Goal: Navigation & Orientation: Find specific page/section

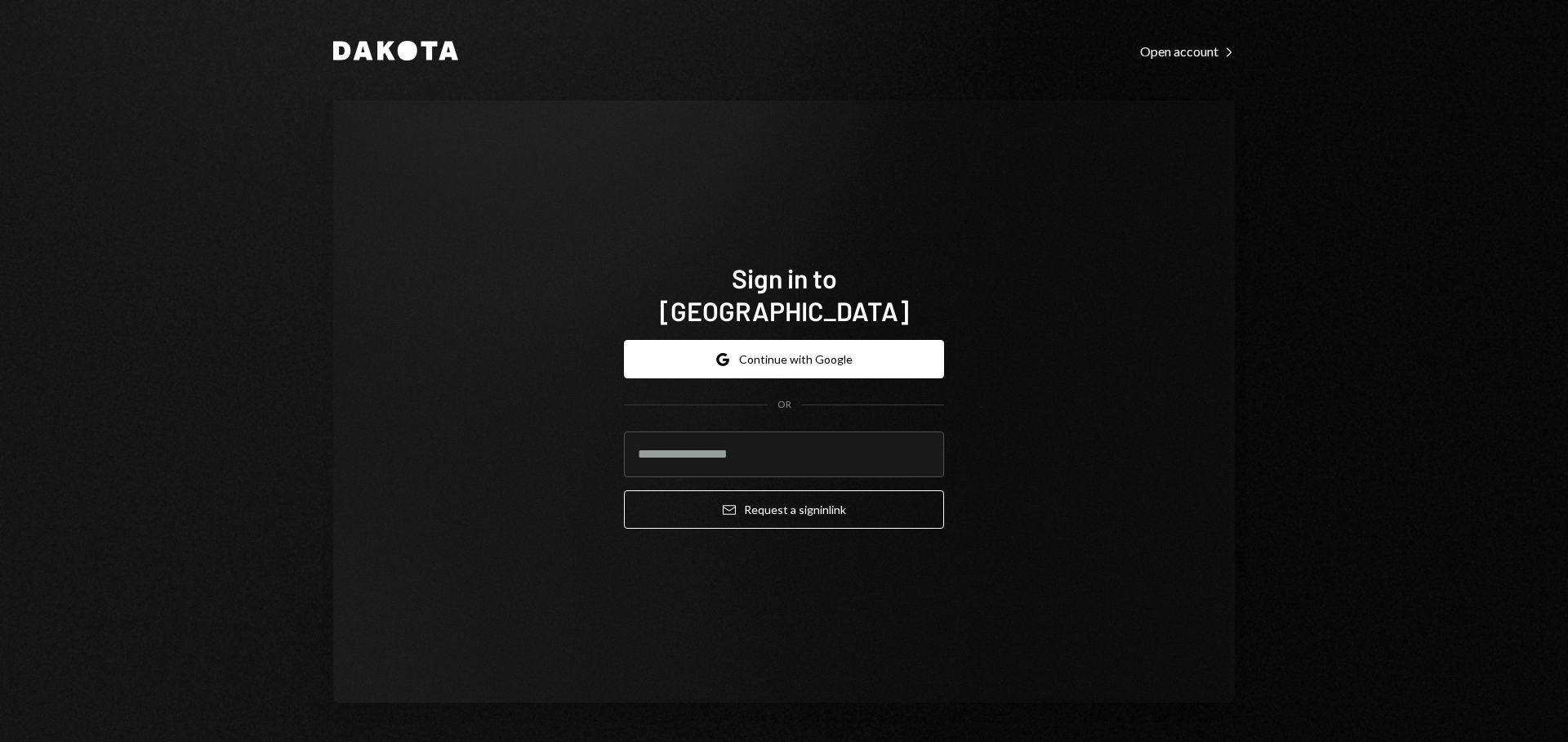
type input "**********"
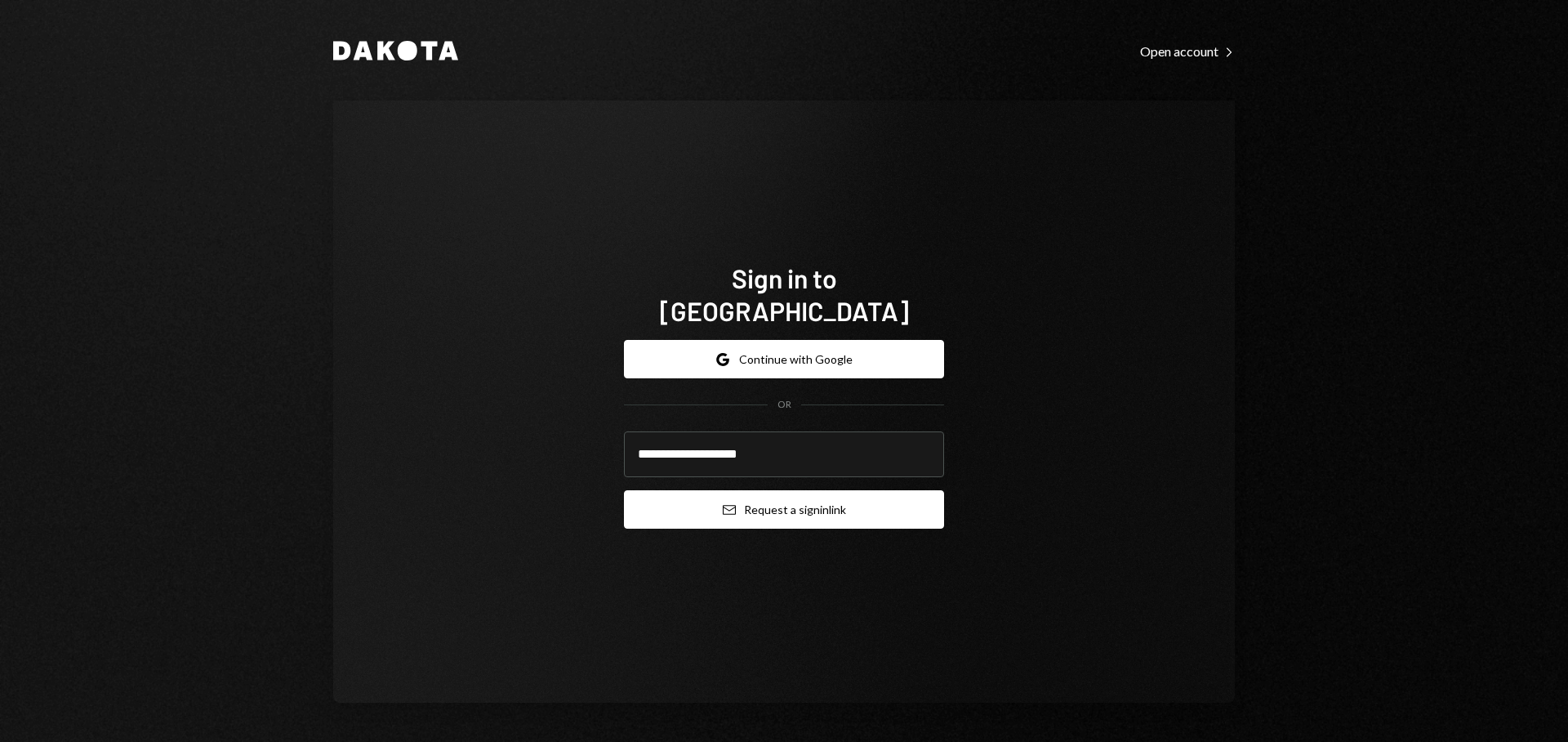
click at [773, 496] on button "Email Request a sign in link" at bounding box center [784, 510] width 320 height 39
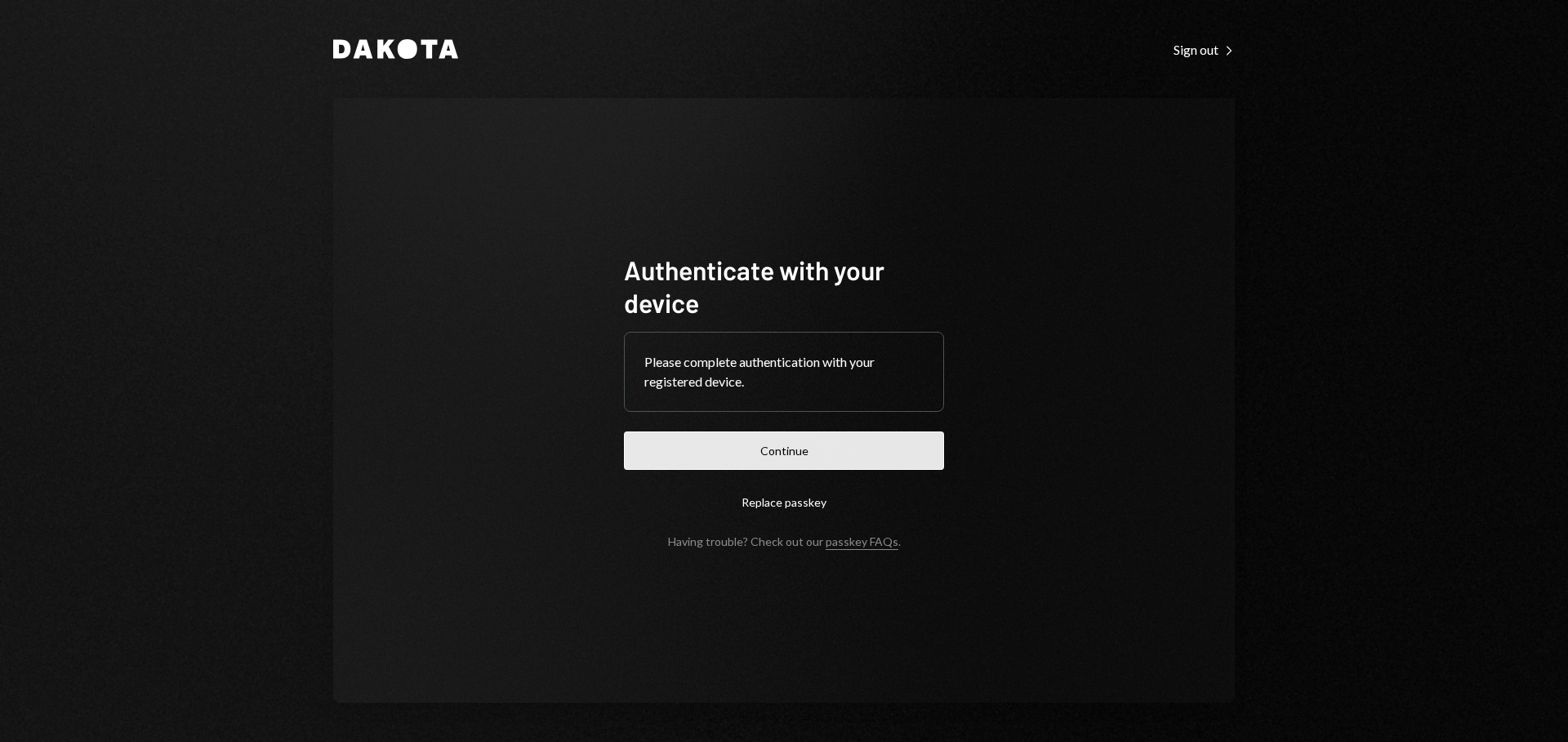
click at [825, 458] on button "Continue" at bounding box center [784, 451] width 320 height 39
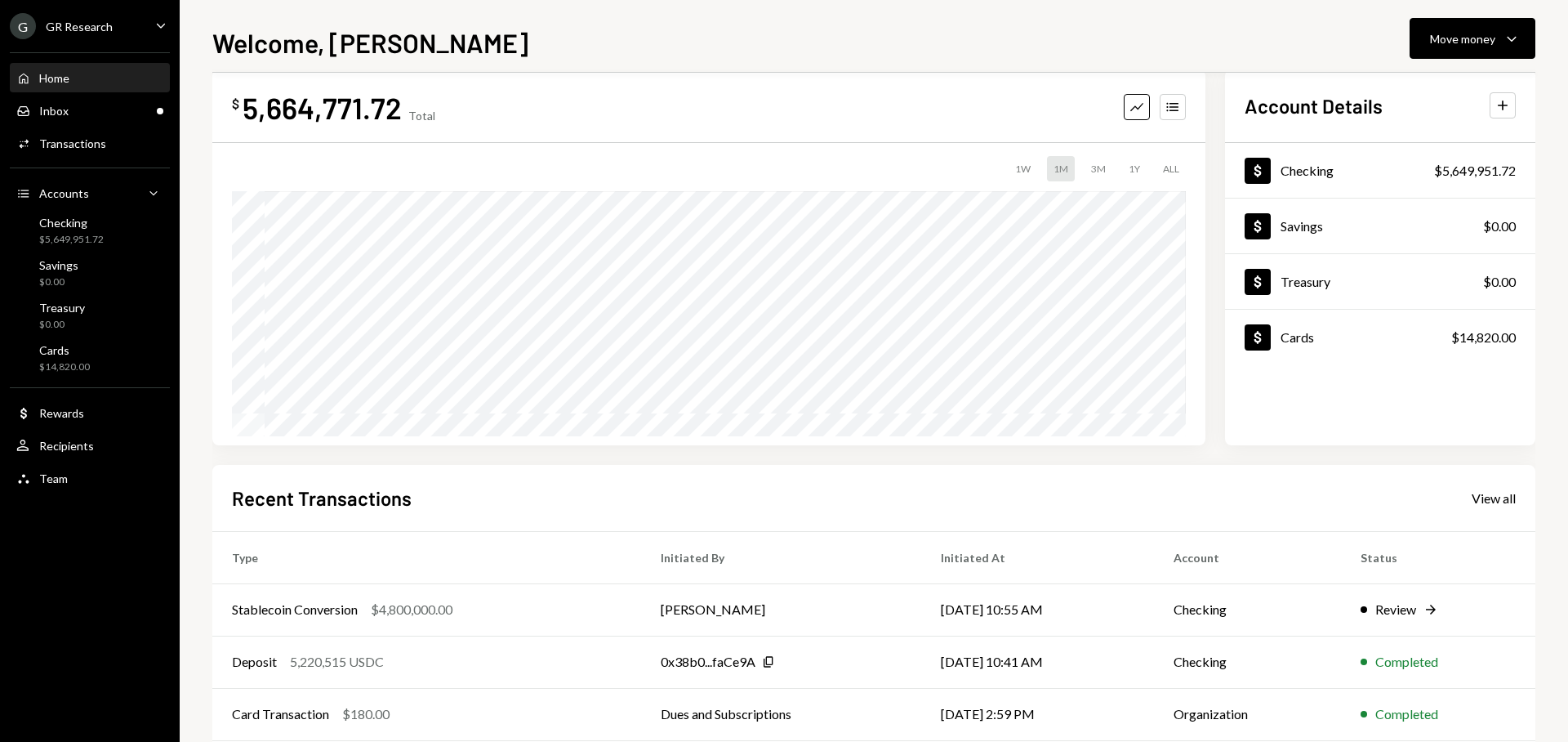
scroll to position [31, 0]
click at [781, 619] on td "Matteo Grigoletto" at bounding box center [781, 607] width 280 height 52
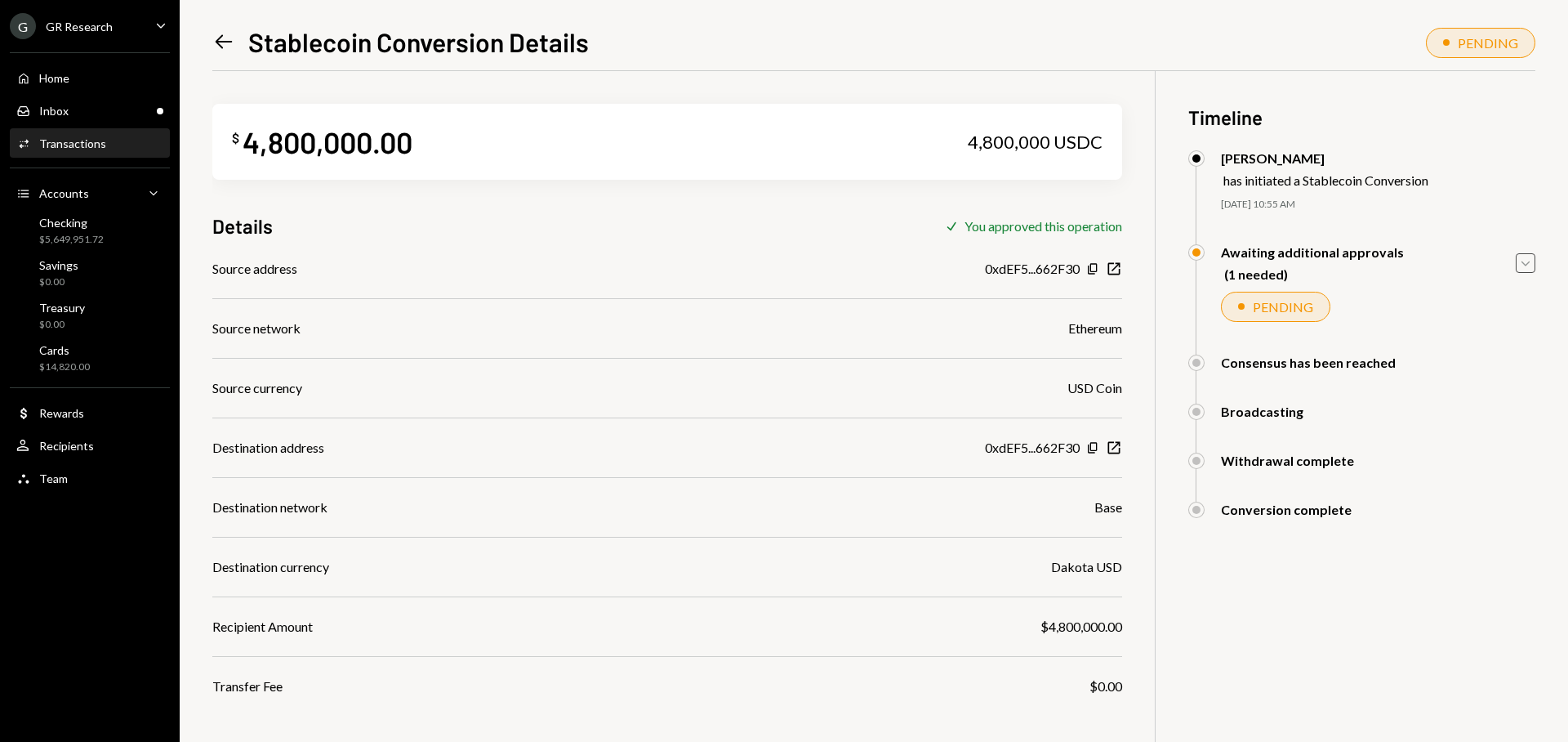
click at [1523, 271] on icon "Caret Down" at bounding box center [1526, 263] width 18 height 18
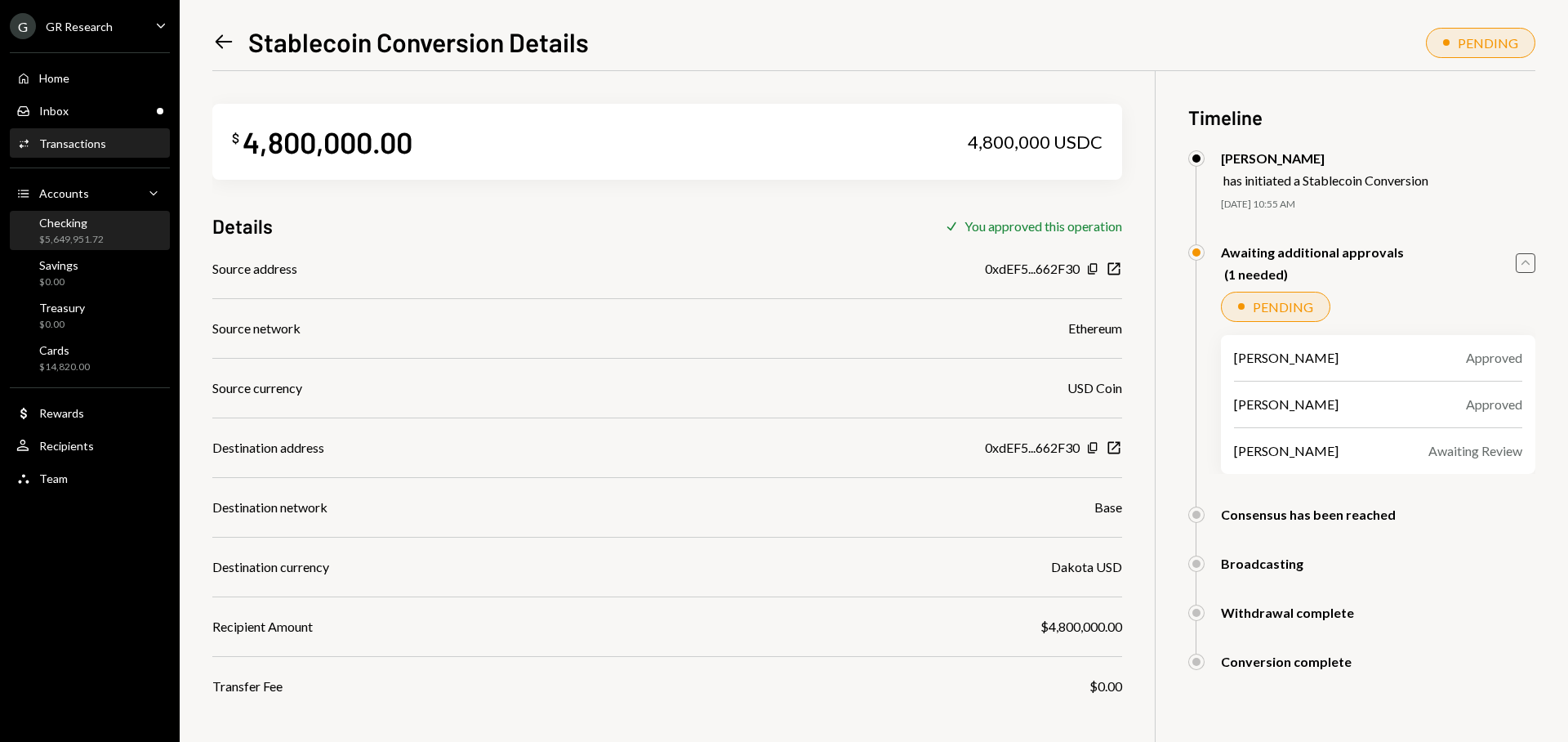
click at [97, 233] on div "$5,649,951.72" at bounding box center [71, 240] width 65 height 14
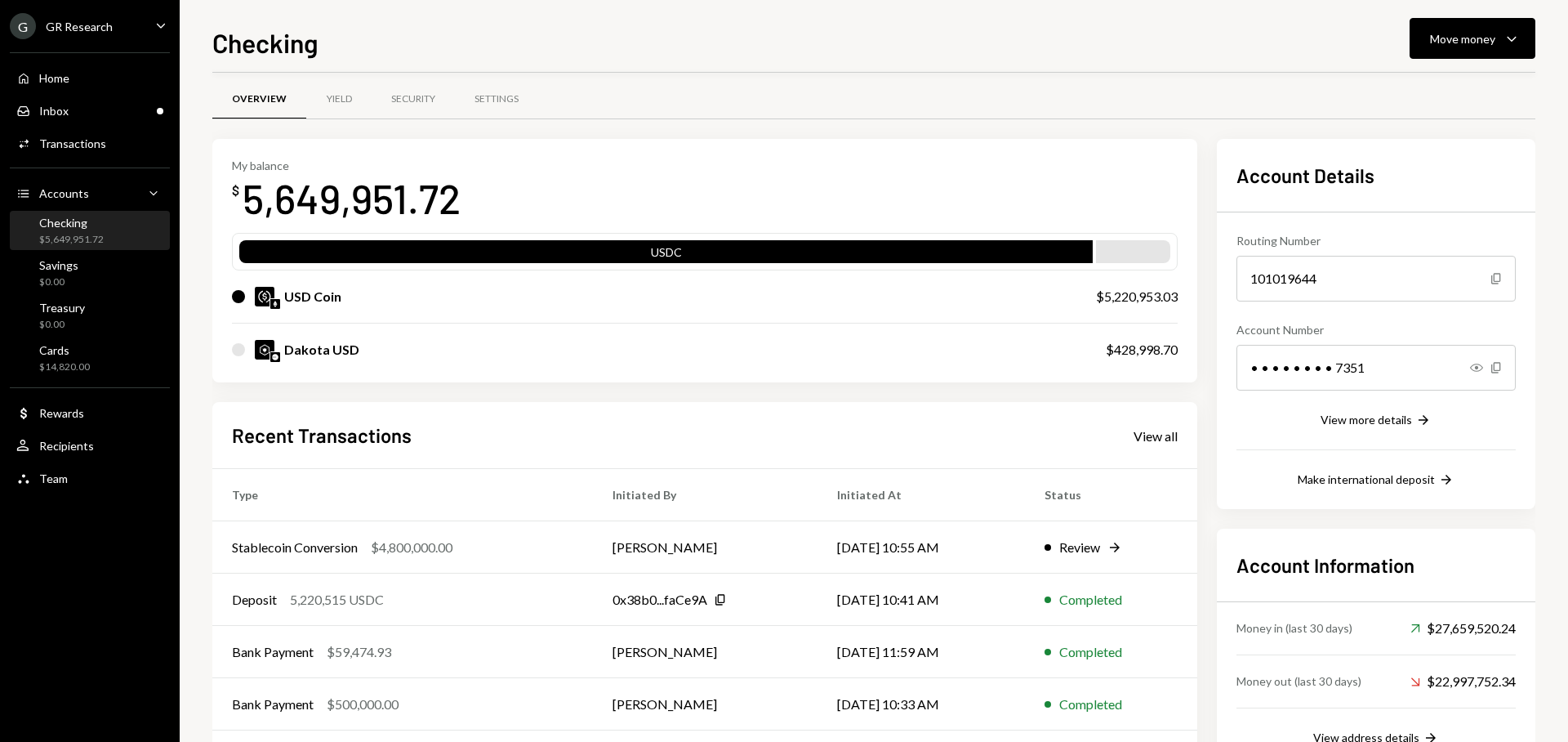
scroll to position [84, 0]
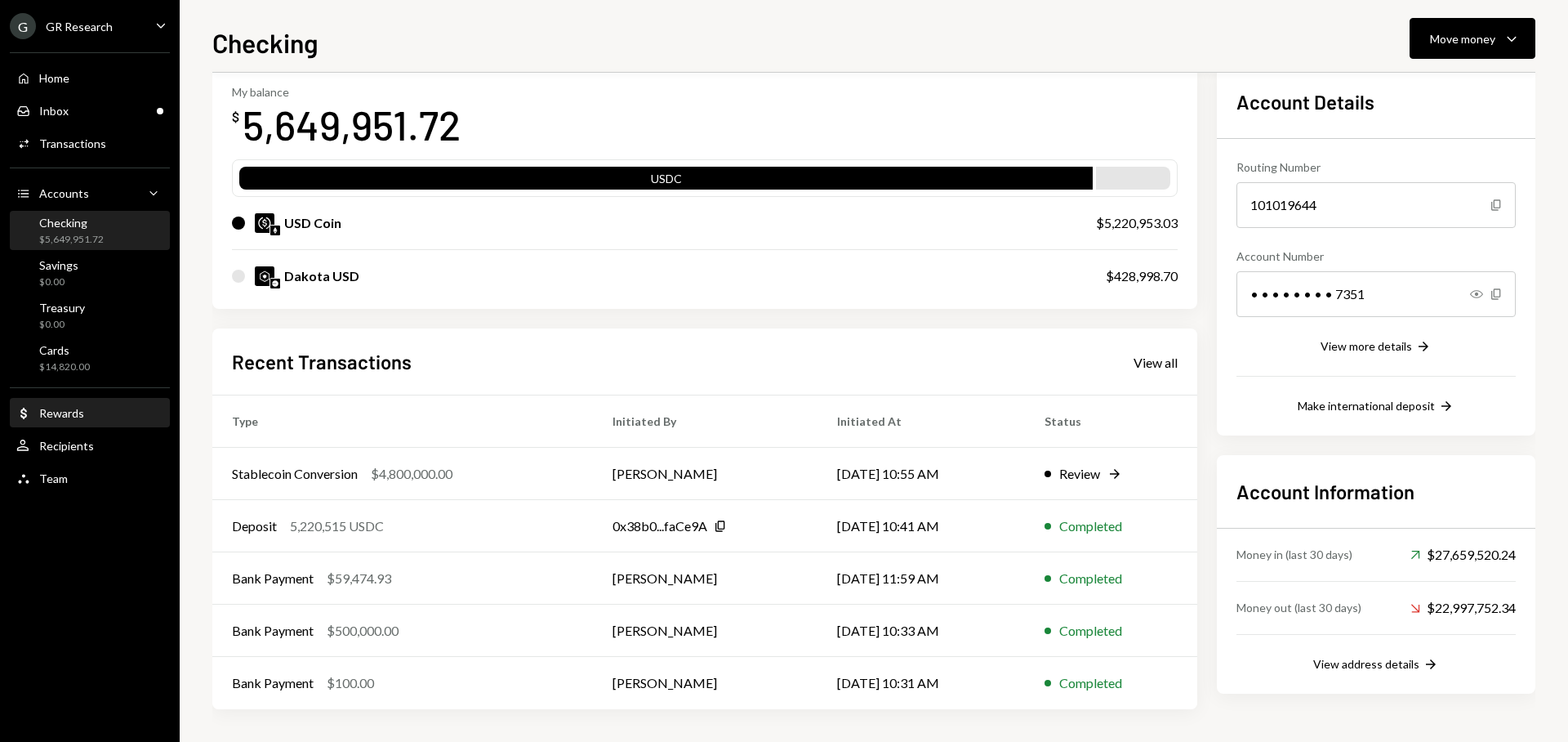
click at [79, 422] on div "Dollar Rewards" at bounding box center [89, 414] width 147 height 28
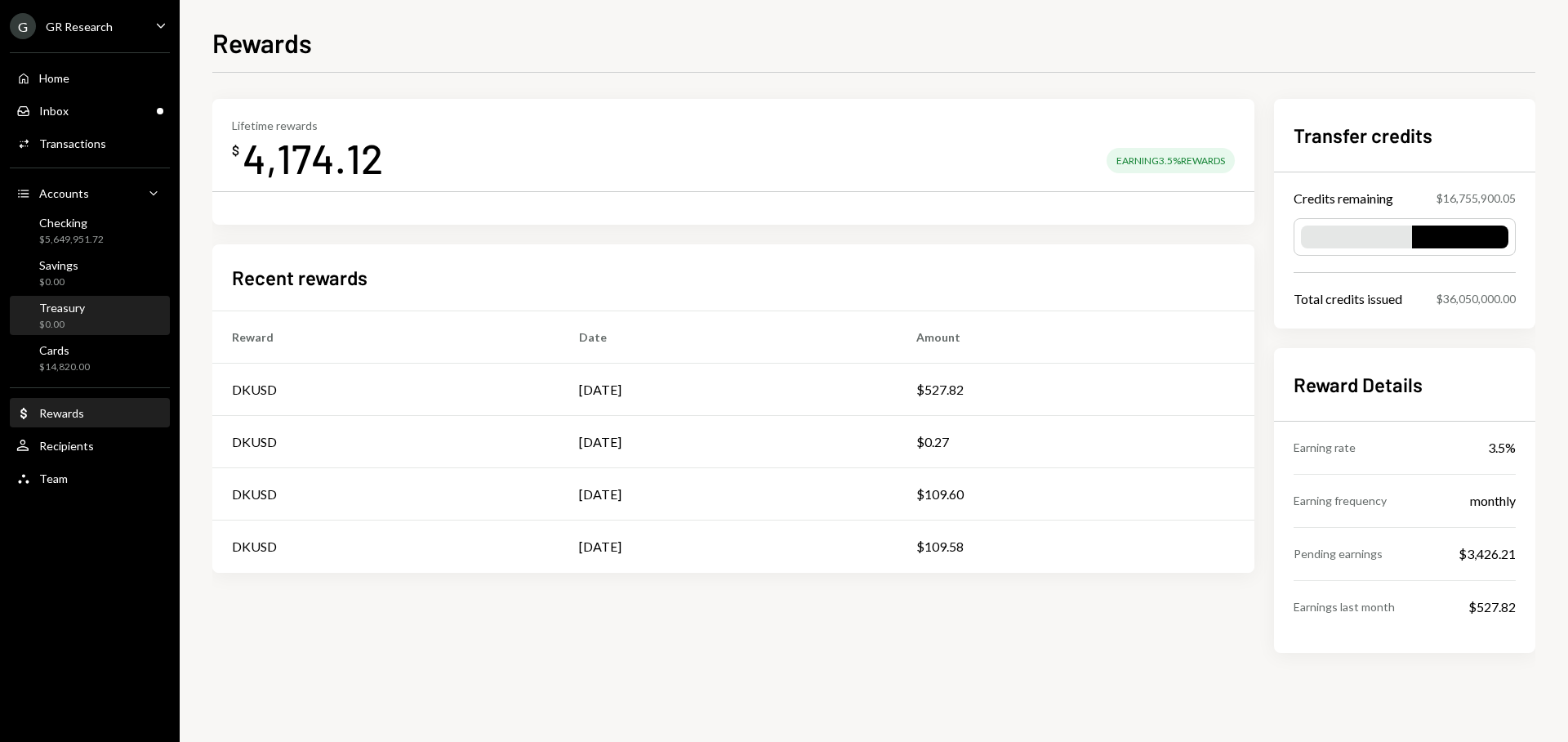
click at [118, 314] on div "Treasury $0.00" at bounding box center [89, 316] width 147 height 31
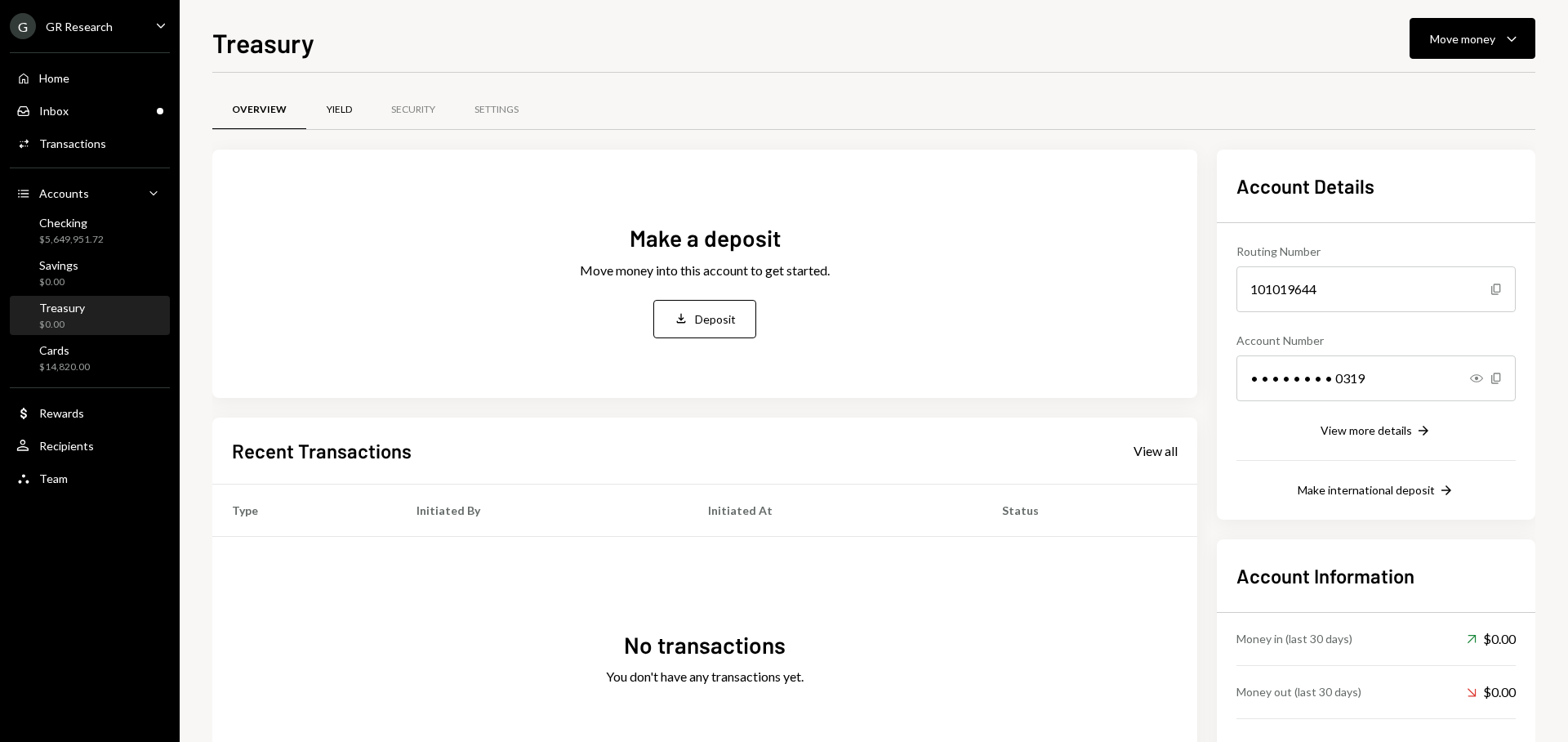
click at [342, 111] on div "Yield" at bounding box center [339, 110] width 25 height 14
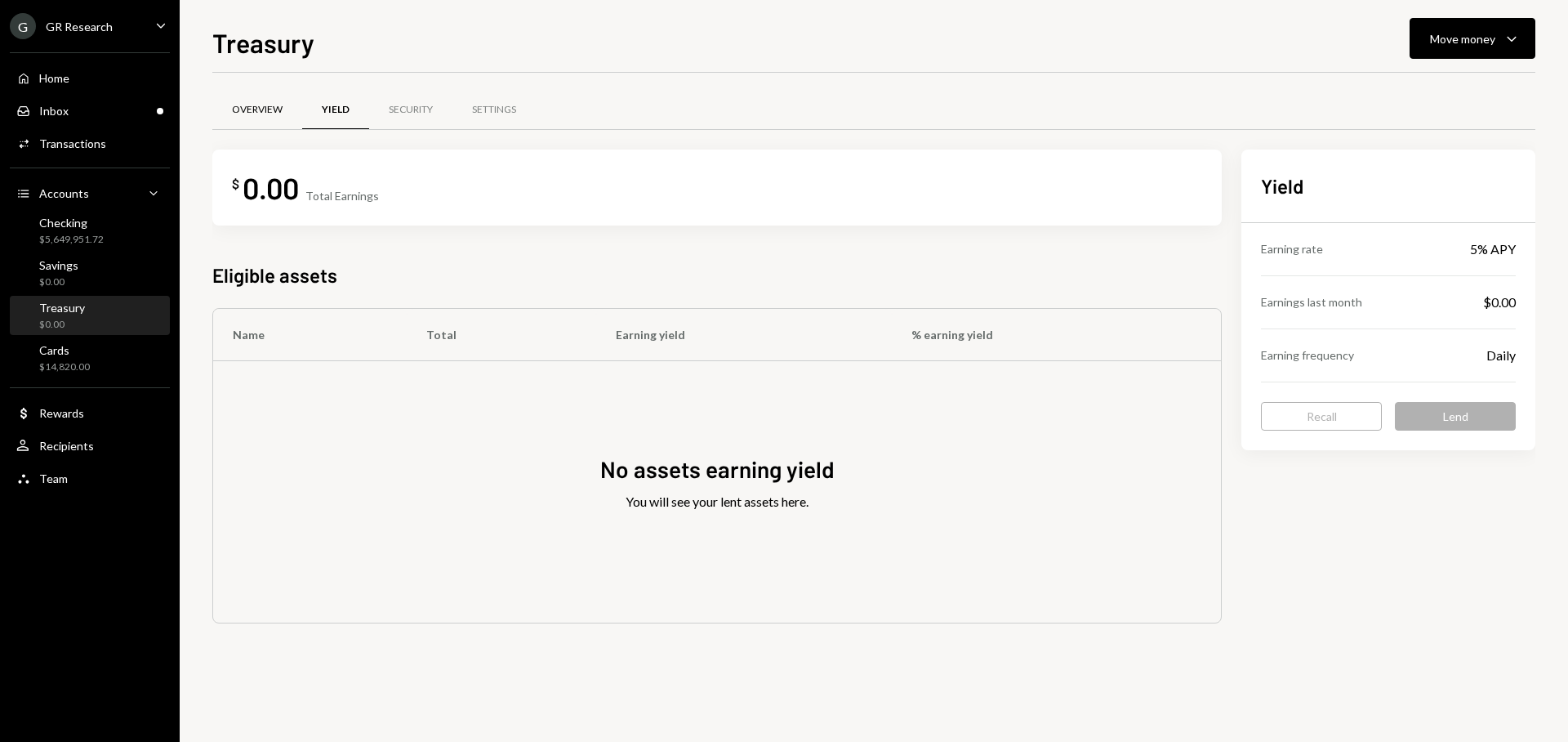
click at [280, 112] on div "Overview" at bounding box center [257, 110] width 51 height 14
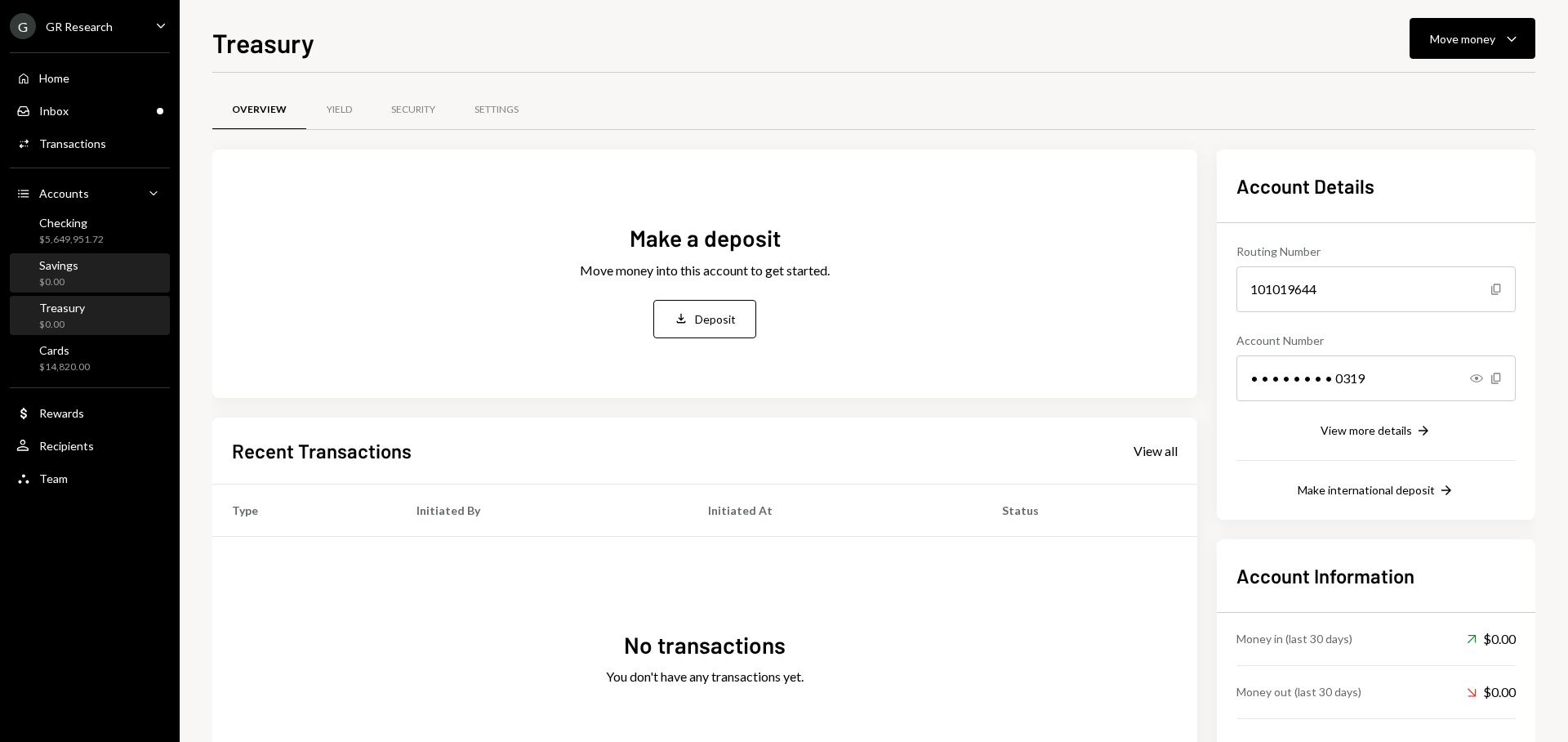
click at [100, 261] on div "Savings $0.00" at bounding box center [89, 273] width 147 height 31
click at [345, 115] on div "Yield" at bounding box center [339, 110] width 25 height 14
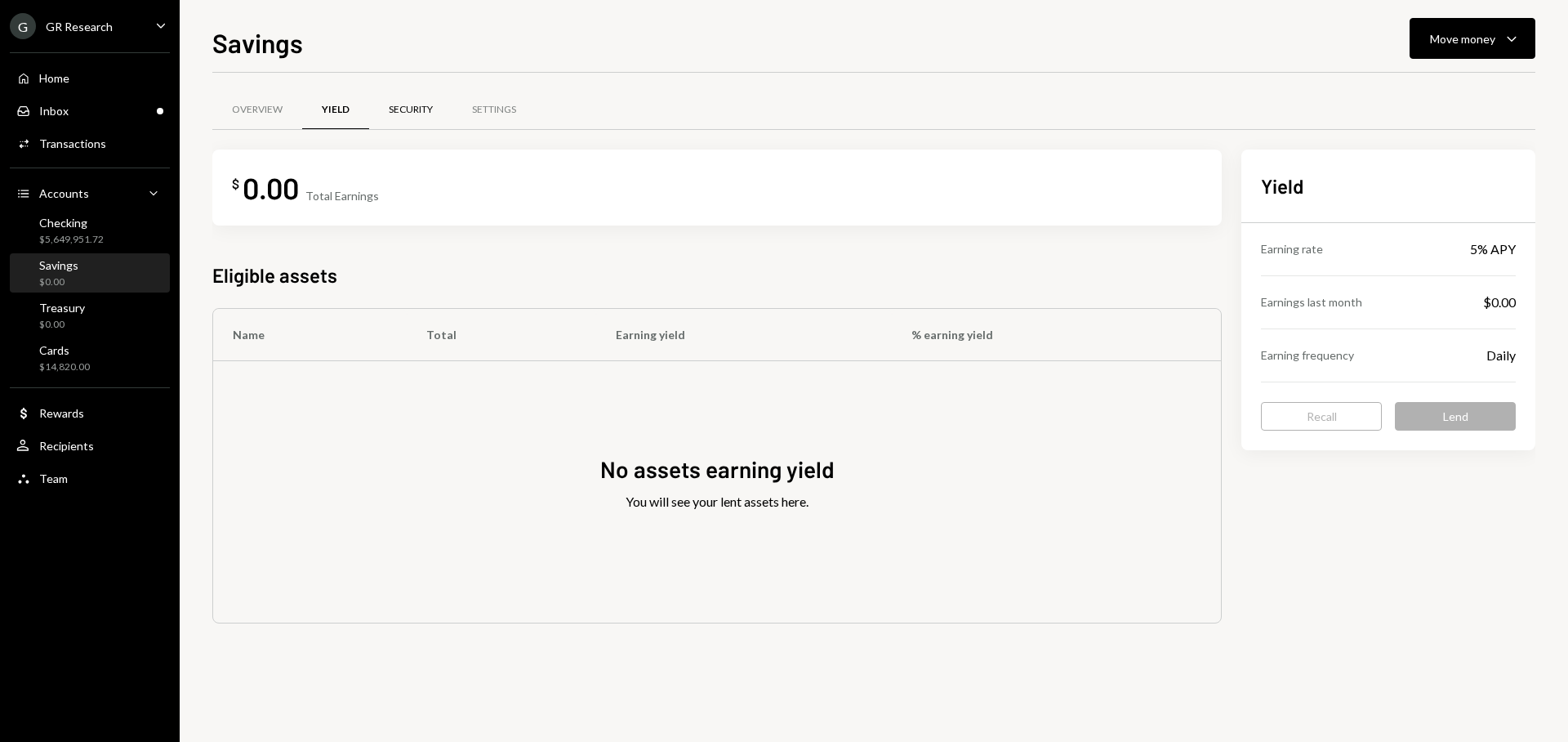
click at [427, 115] on div "Security" at bounding box center [411, 110] width 44 height 14
click at [104, 319] on div "Treasury $0.00" at bounding box center [89, 316] width 147 height 31
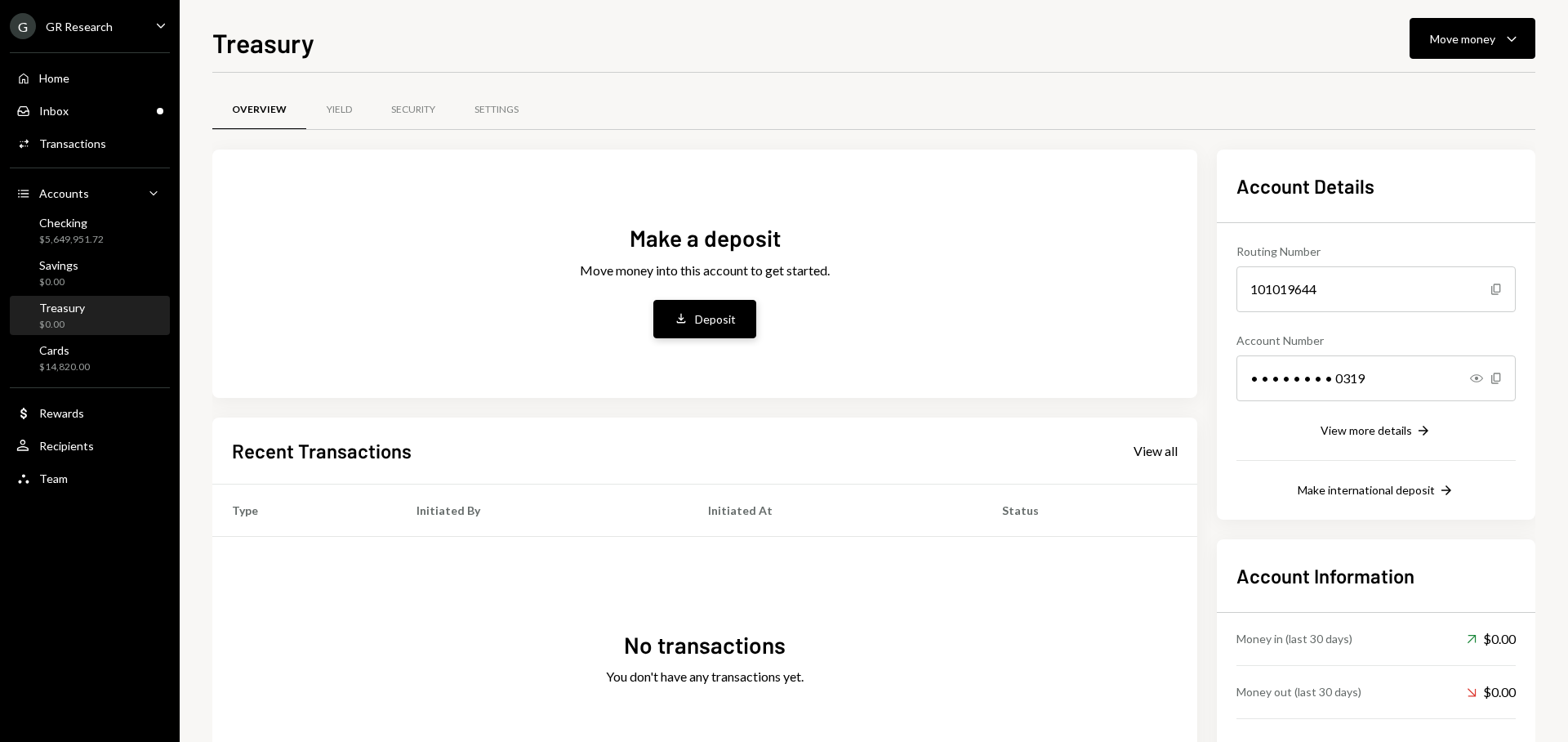
click at [710, 326] on div "Deposit" at bounding box center [715, 318] width 41 height 17
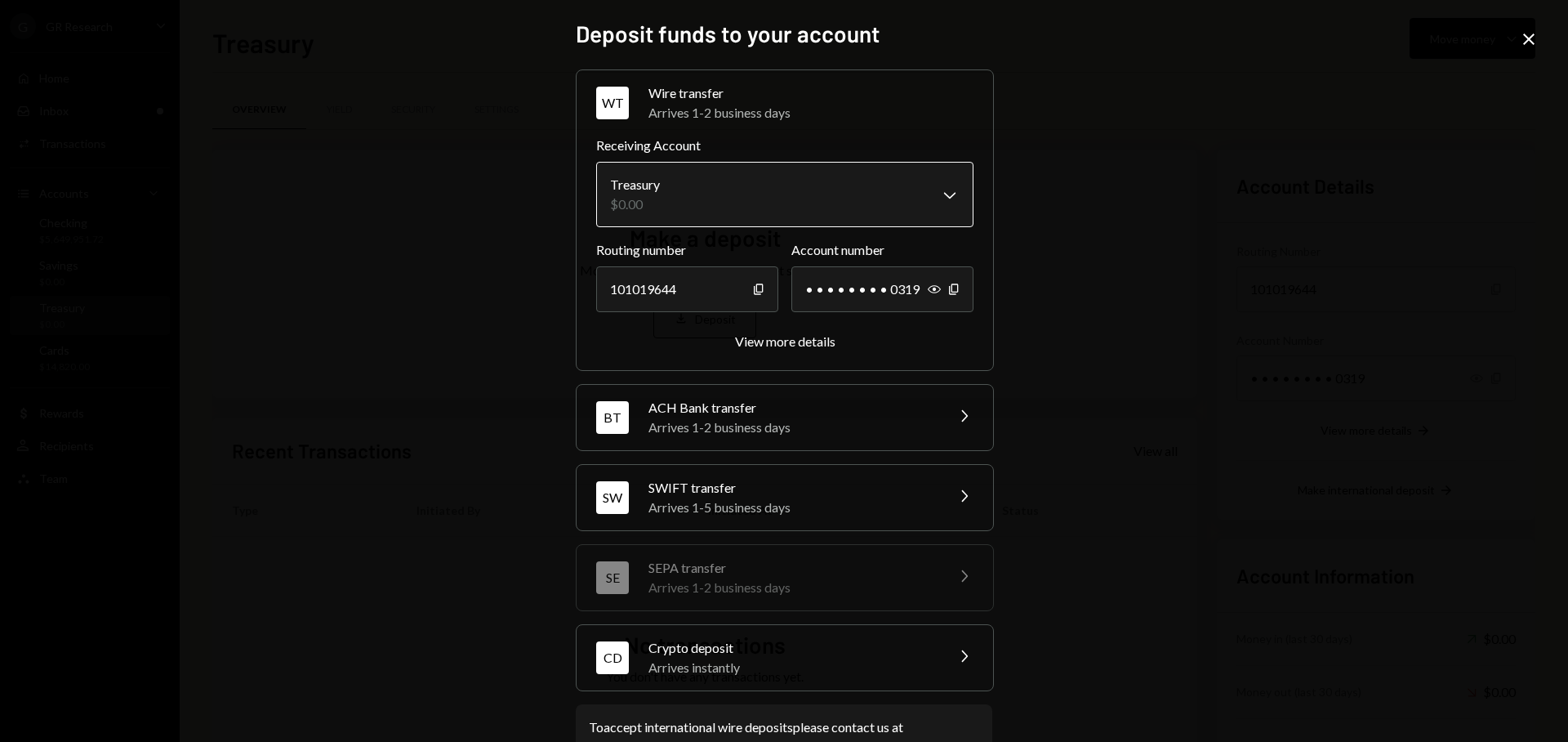
click at [792, 216] on body "**********" at bounding box center [784, 371] width 1568 height 742
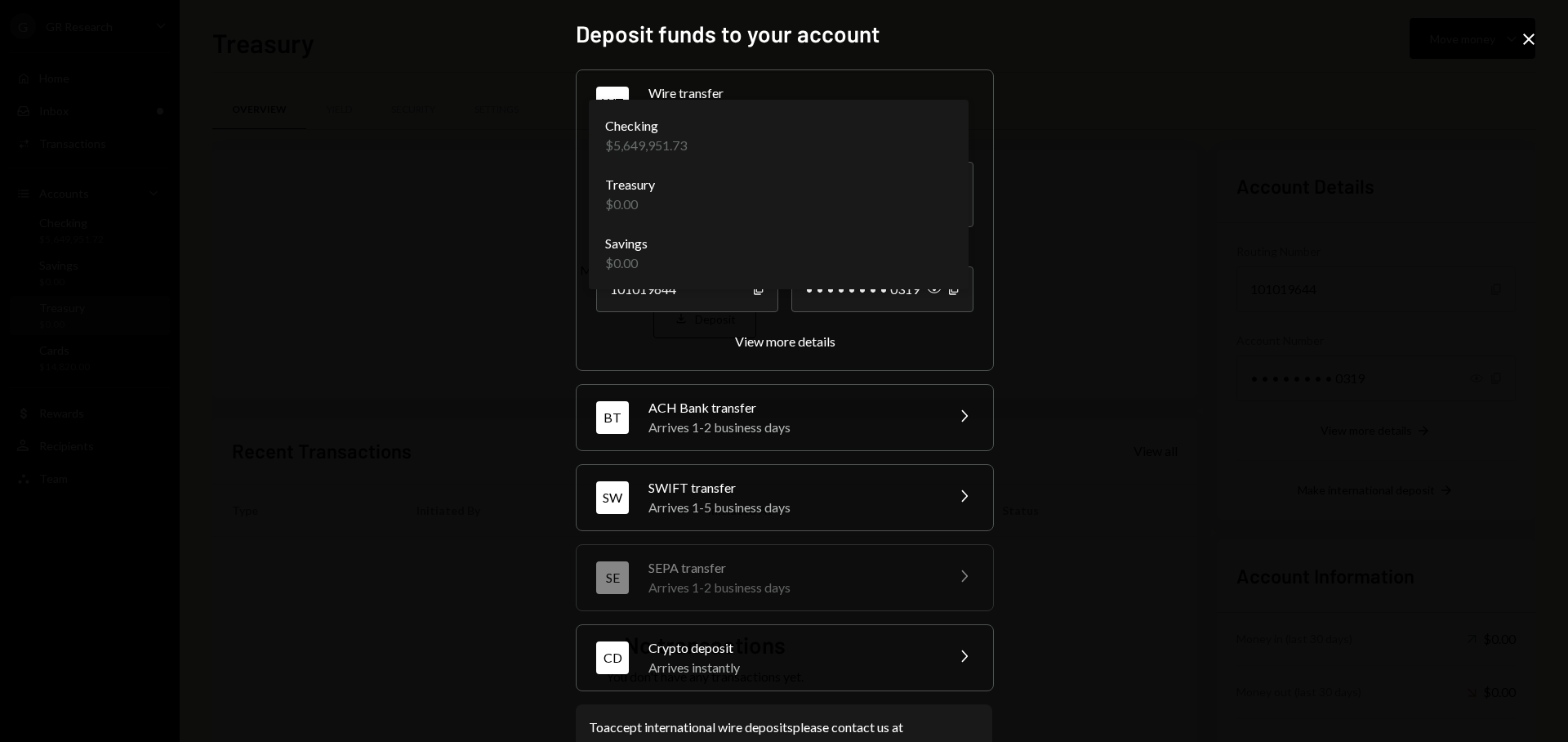
click at [1180, 177] on div "**********" at bounding box center [784, 371] width 1568 height 742
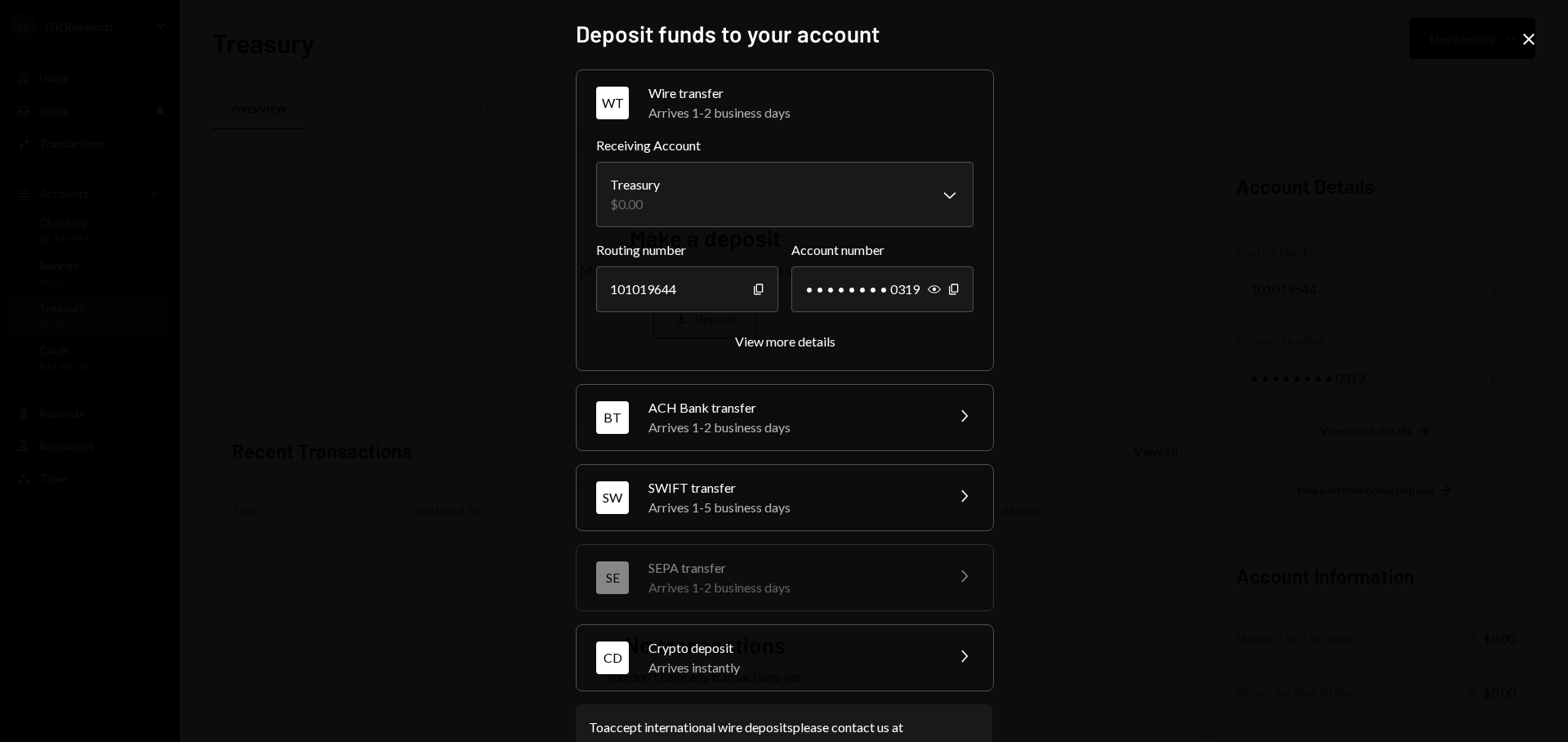
click at [1530, 45] on icon "Close" at bounding box center [1529, 39] width 20 height 20
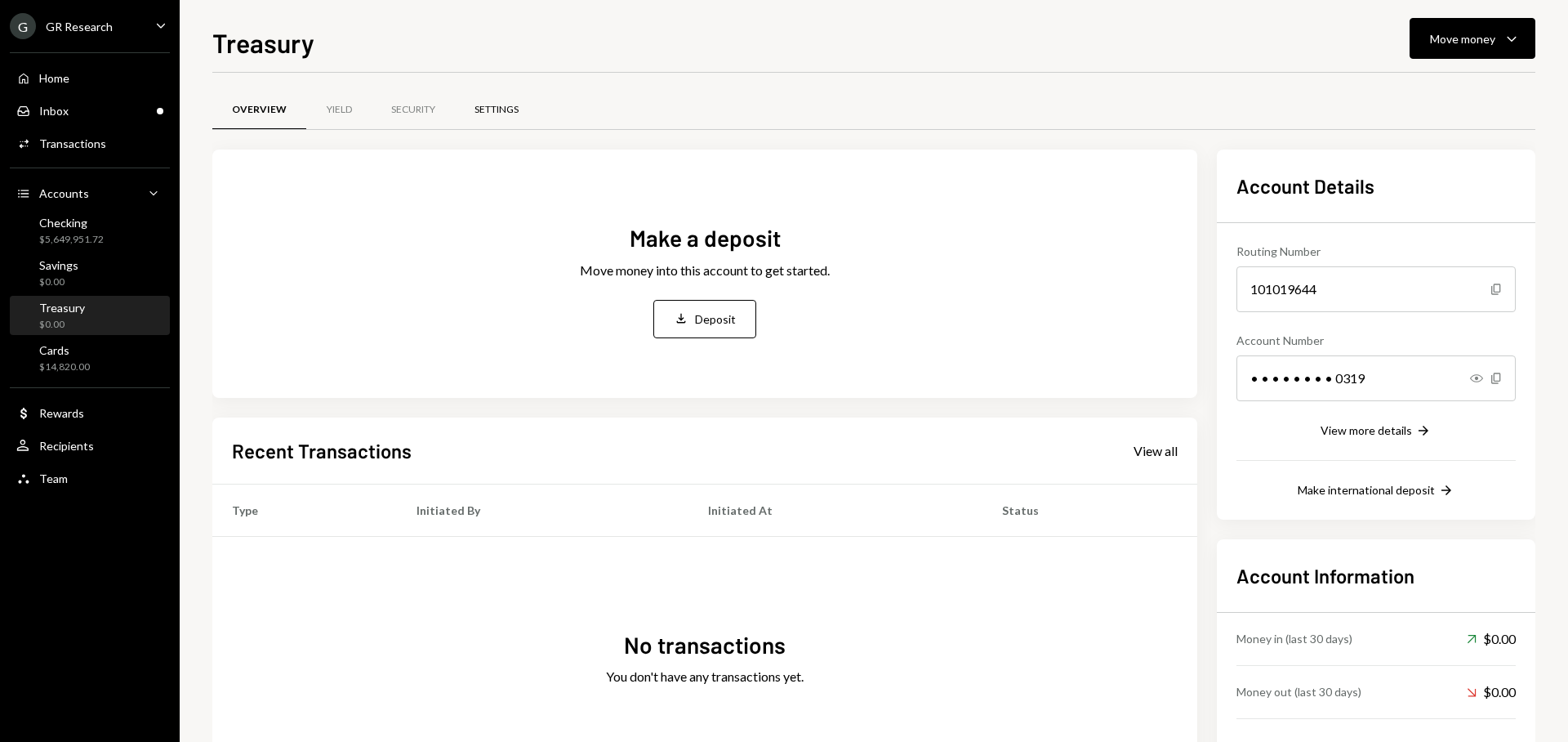
click at [495, 125] on div "Settings" at bounding box center [496, 110] width 84 height 39
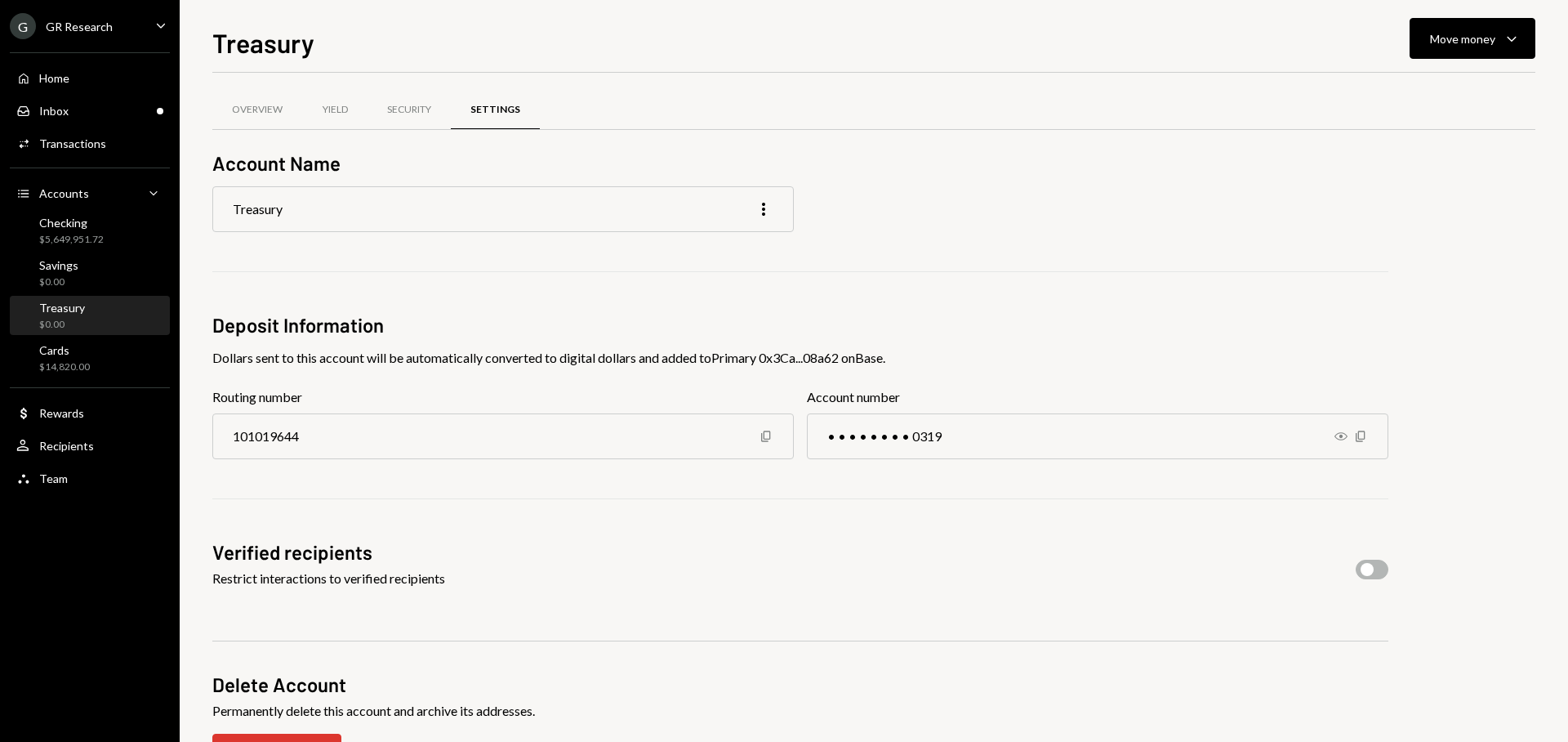
click at [419, 198] on div "Treasury More" at bounding box center [502, 209] width 581 height 46
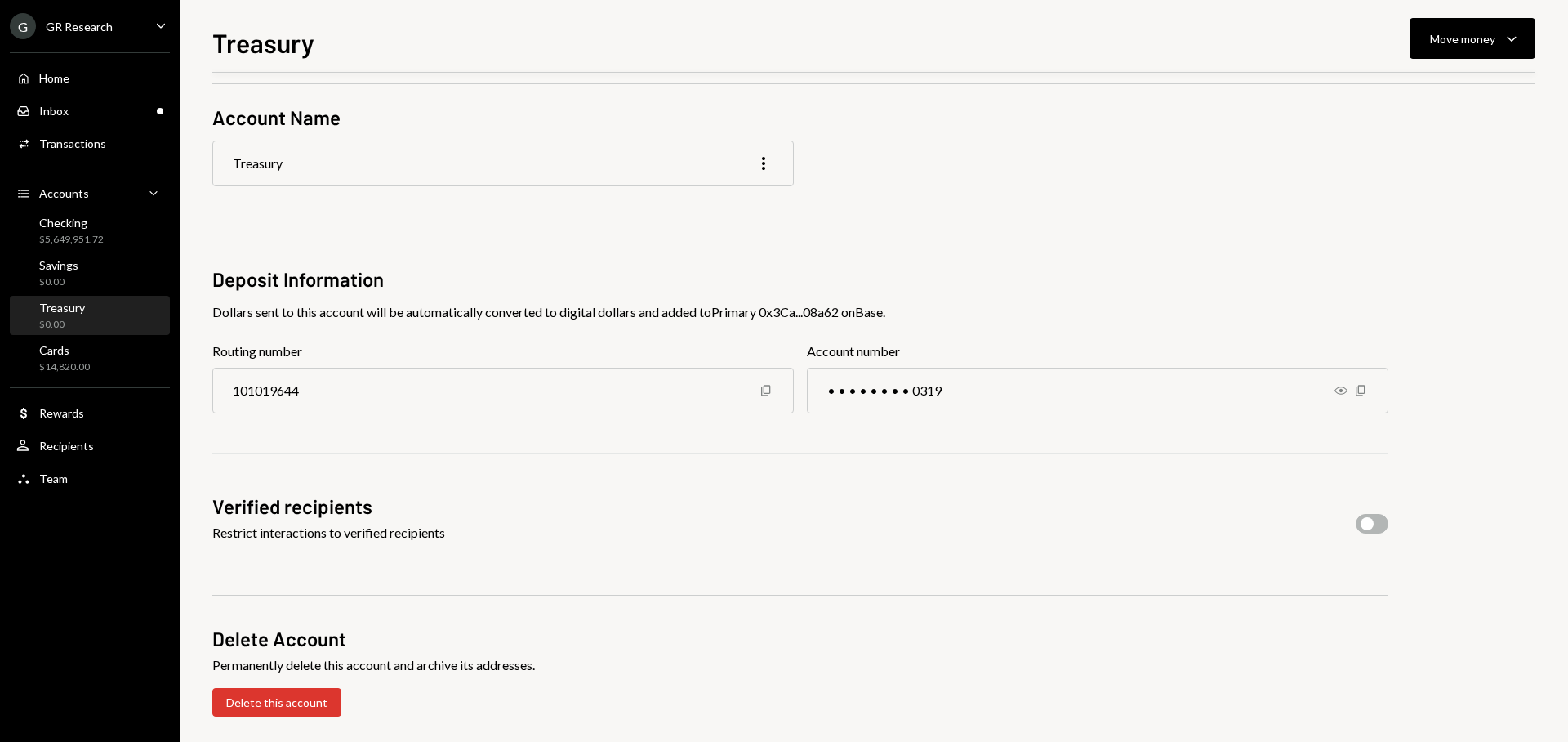
scroll to position [53, 0]
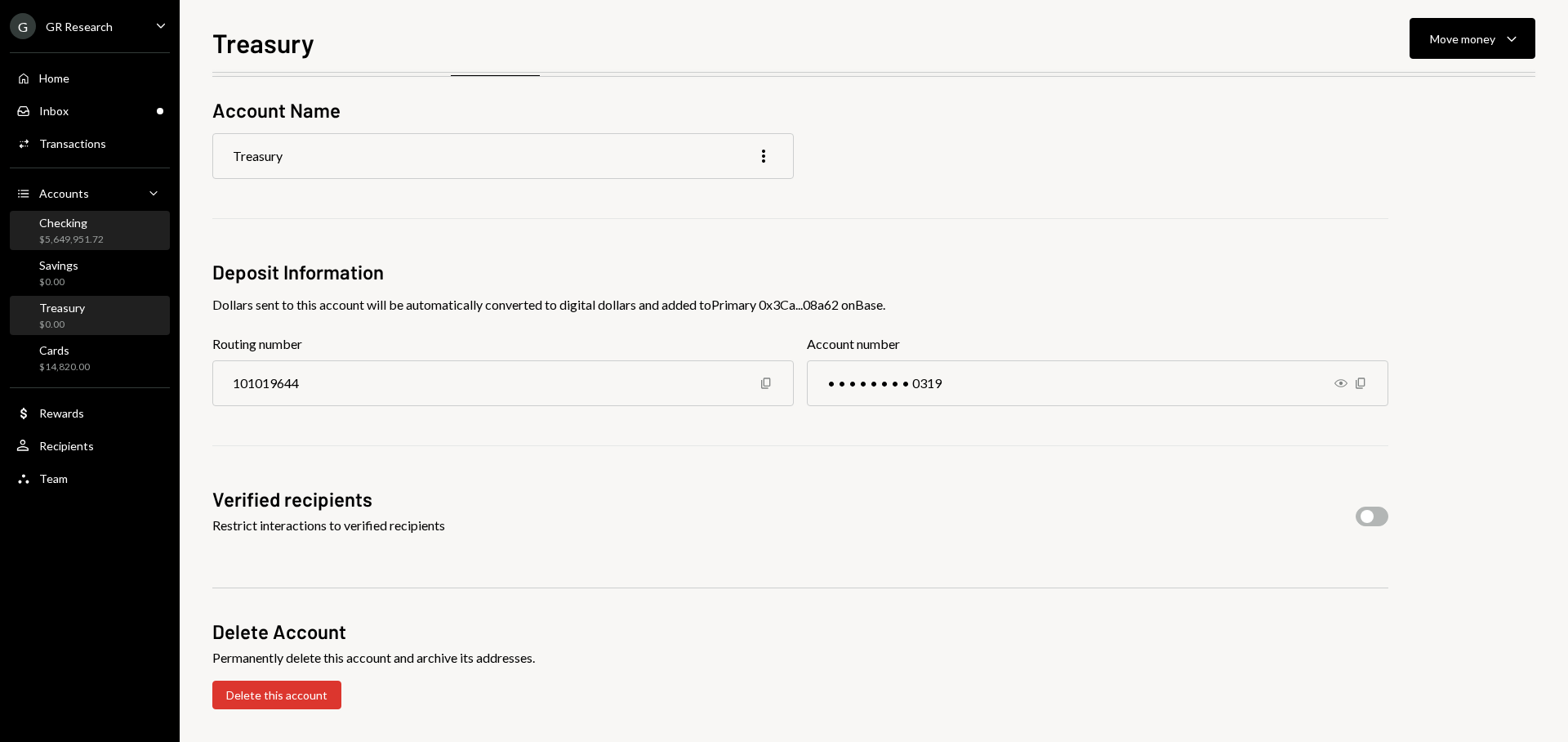
click at [88, 212] on div "Checking $5,649,951.72" at bounding box center [89, 231] width 147 height 38
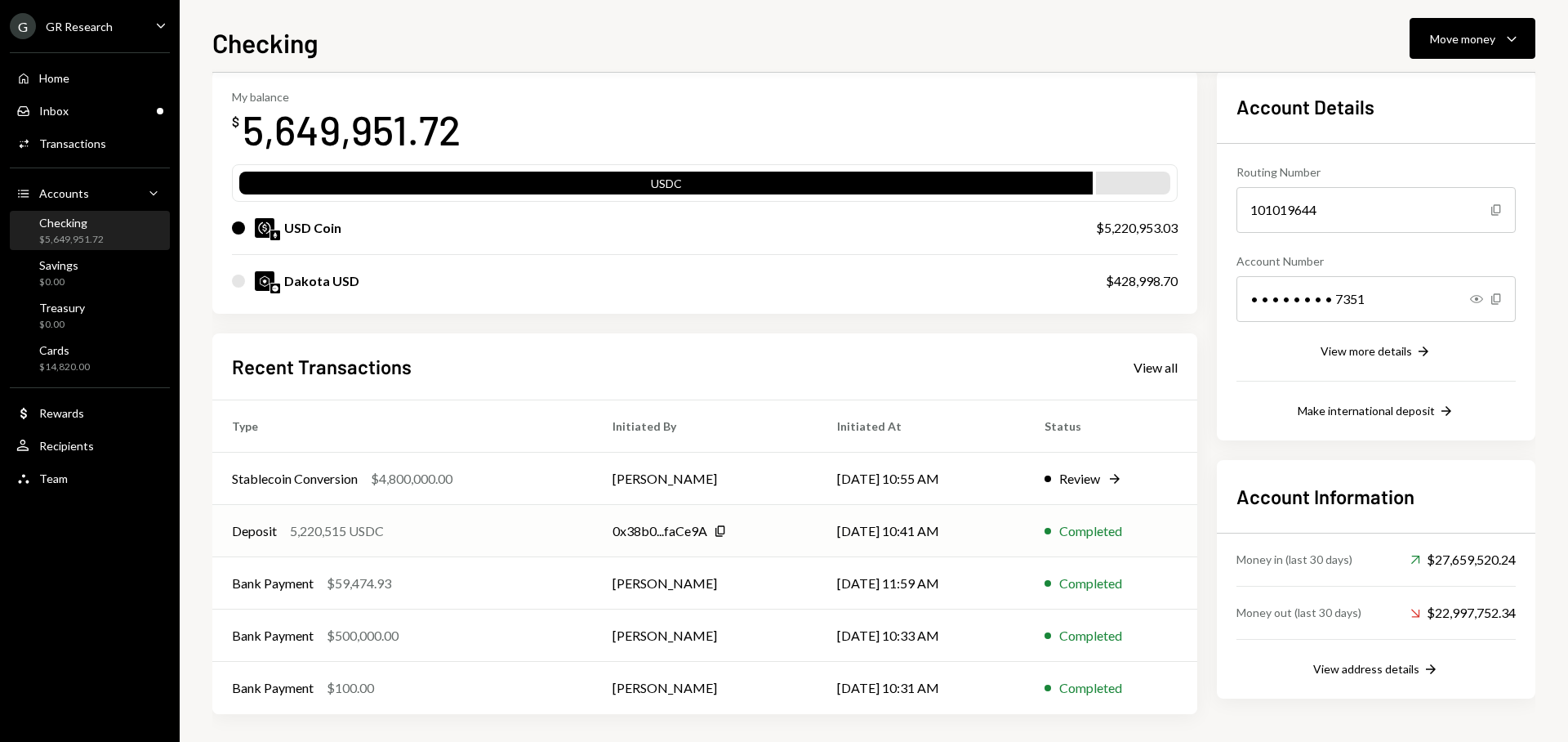
scroll to position [84, 0]
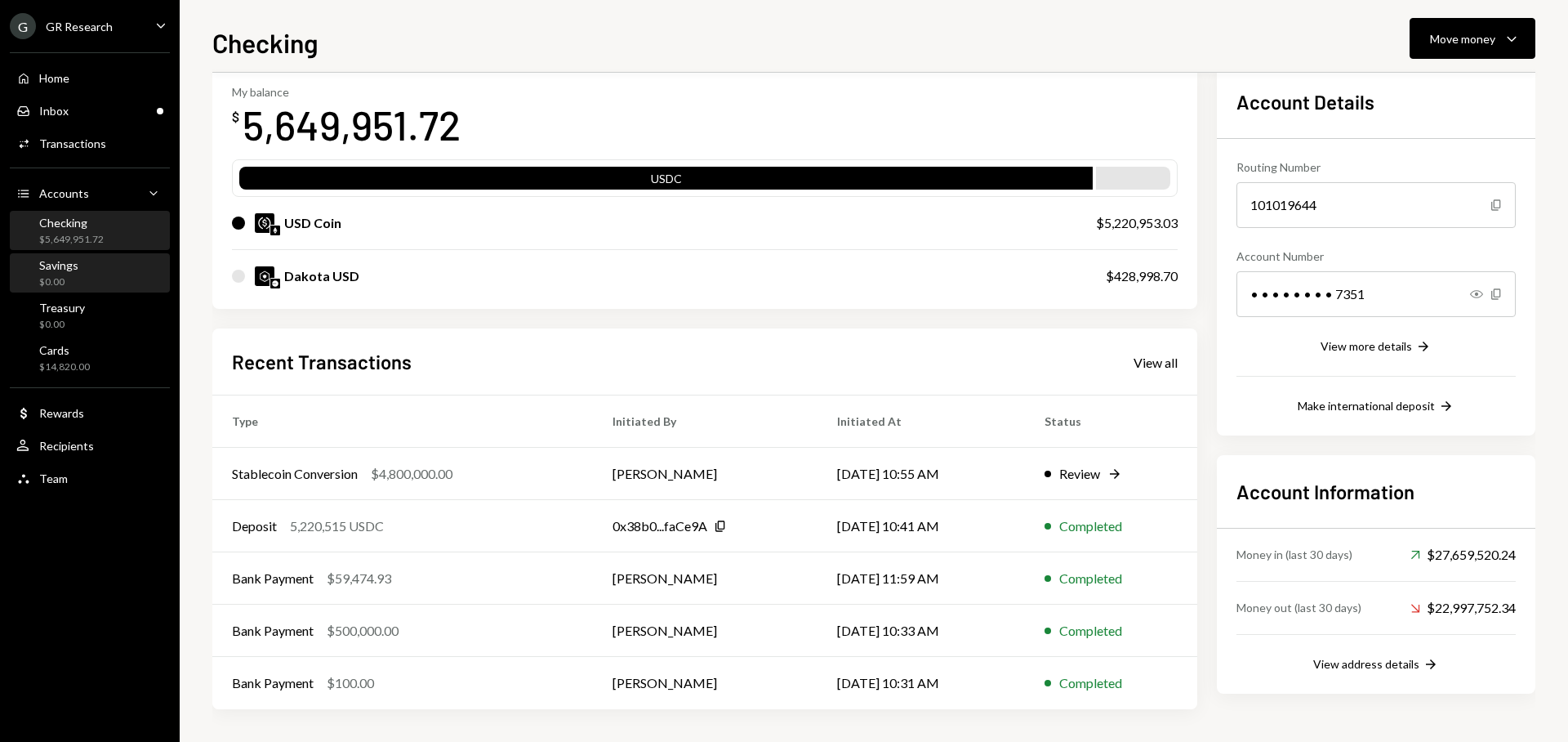
click at [91, 268] on div "Savings $0.00" at bounding box center [89, 273] width 147 height 31
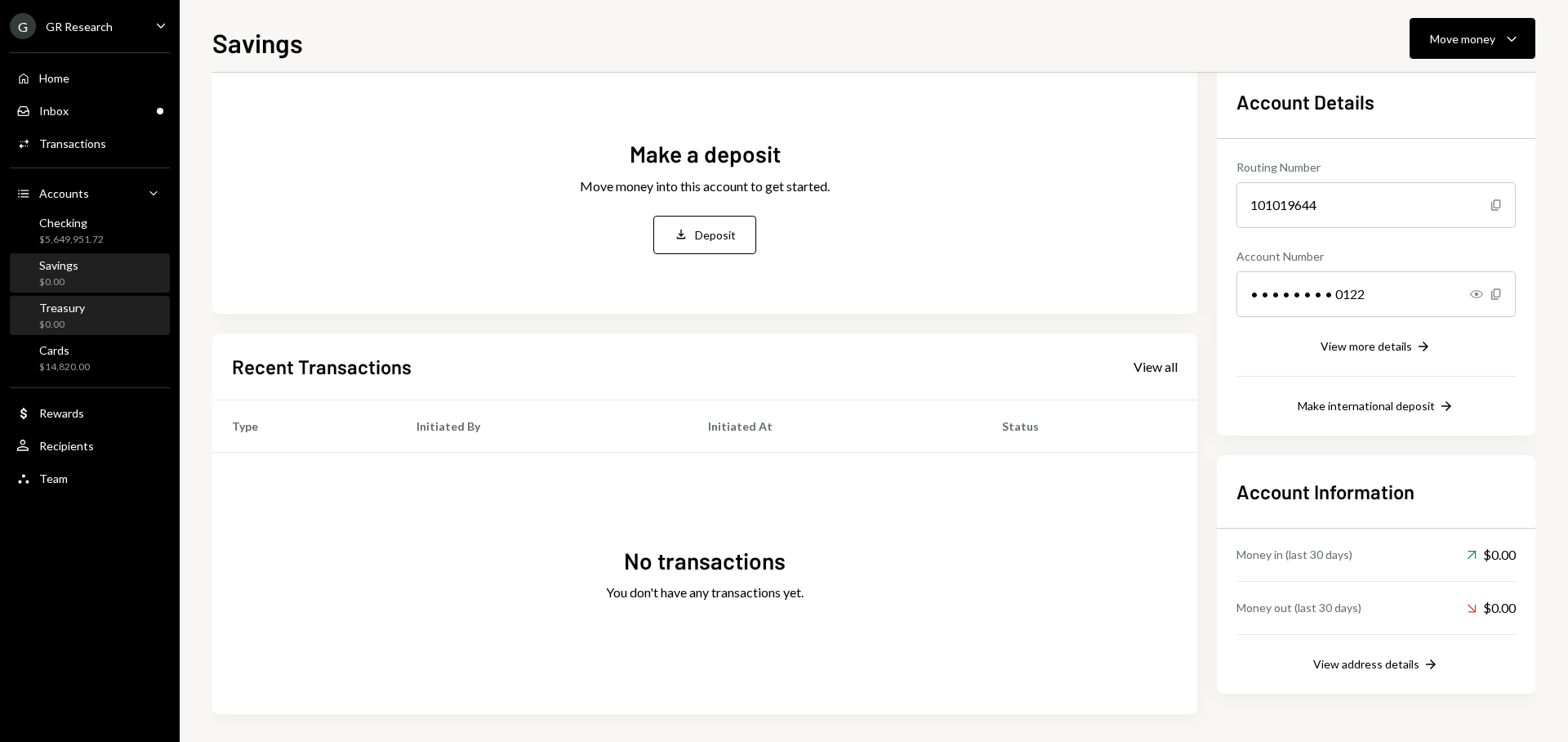
click at [109, 324] on div "Treasury $0.00" at bounding box center [89, 316] width 147 height 31
click at [119, 231] on div "Checking $5,649,951.72" at bounding box center [89, 230] width 147 height 31
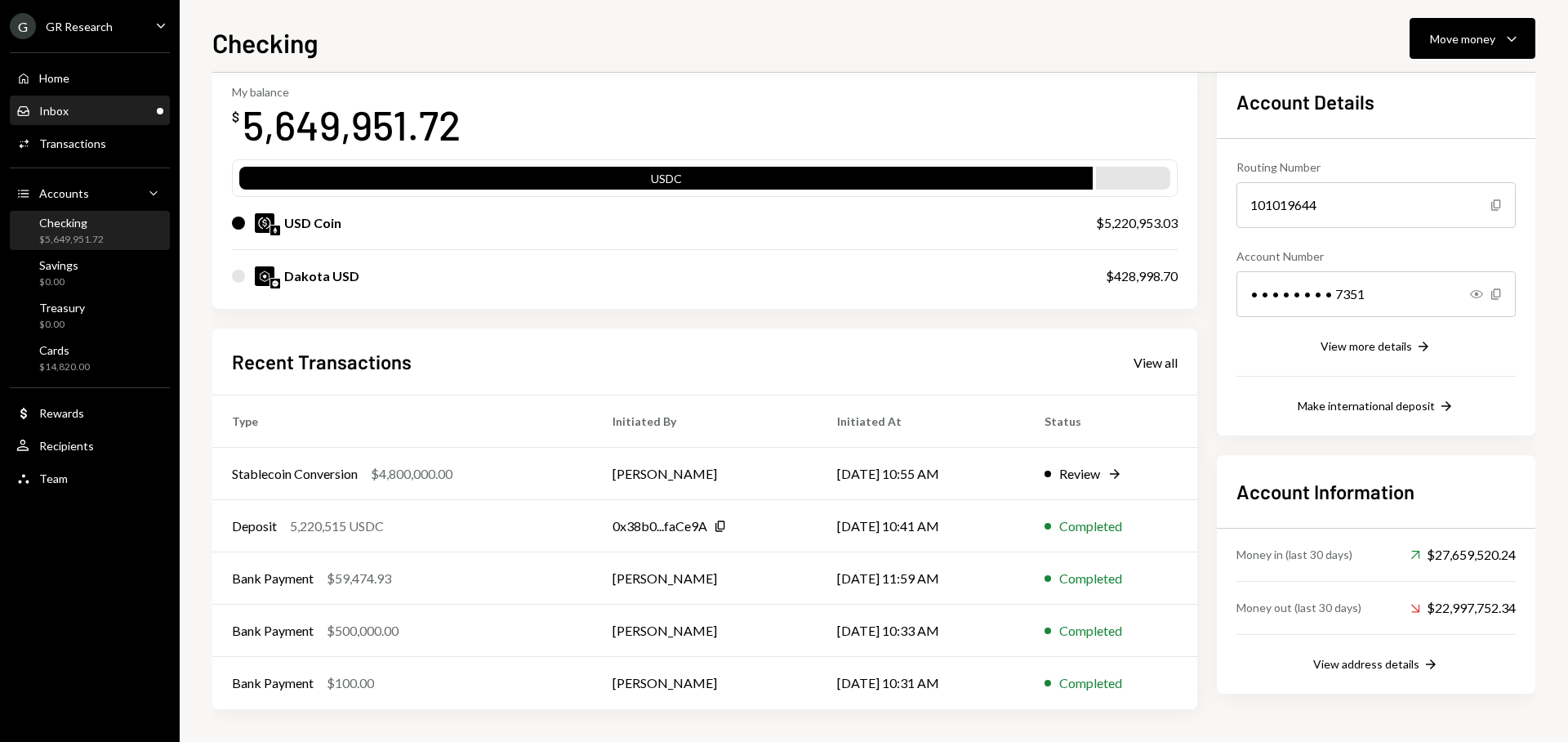
click at [88, 101] on div "Inbox Inbox" at bounding box center [89, 112] width 147 height 28
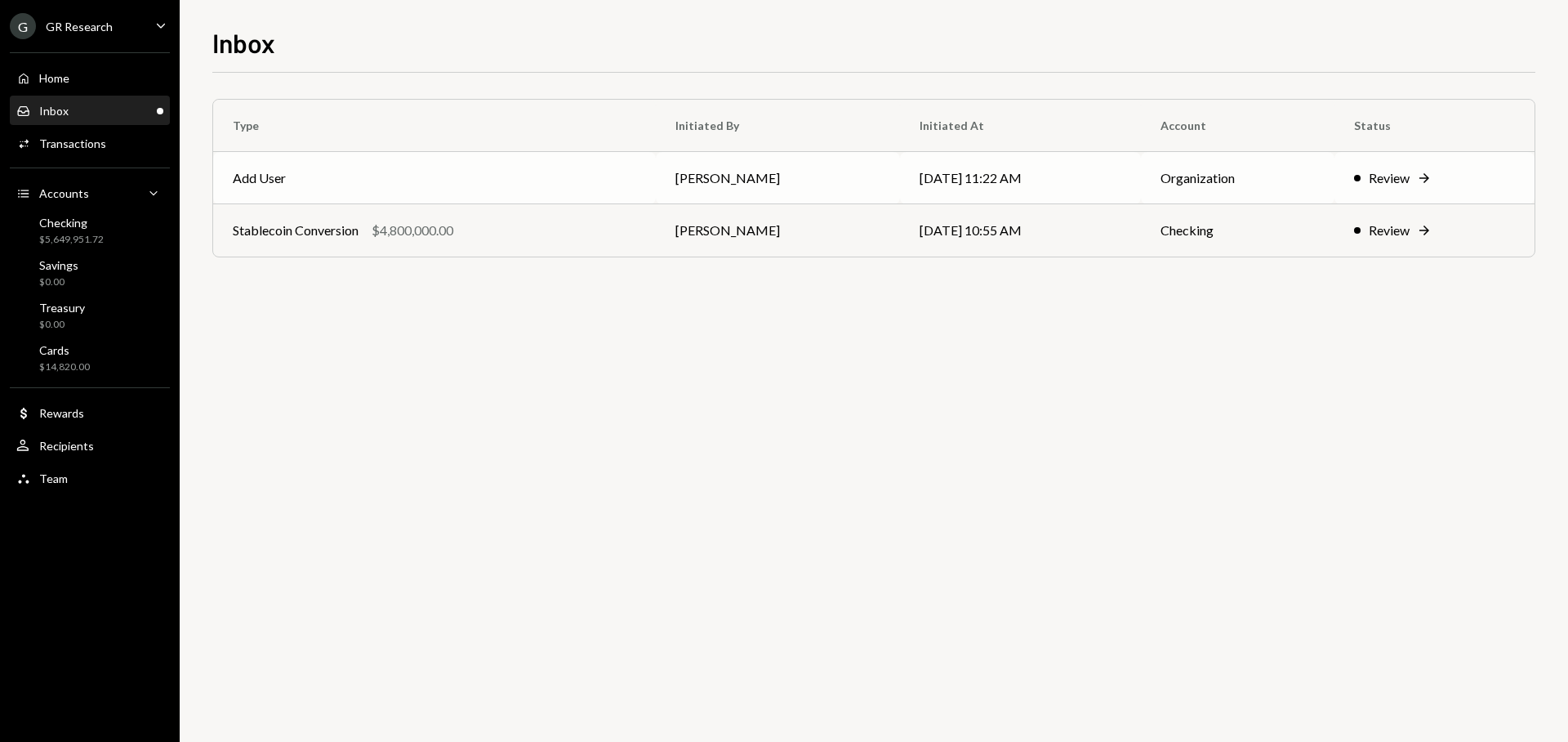
click at [870, 174] on td "[PERSON_NAME]" at bounding box center [779, 178] width 245 height 52
